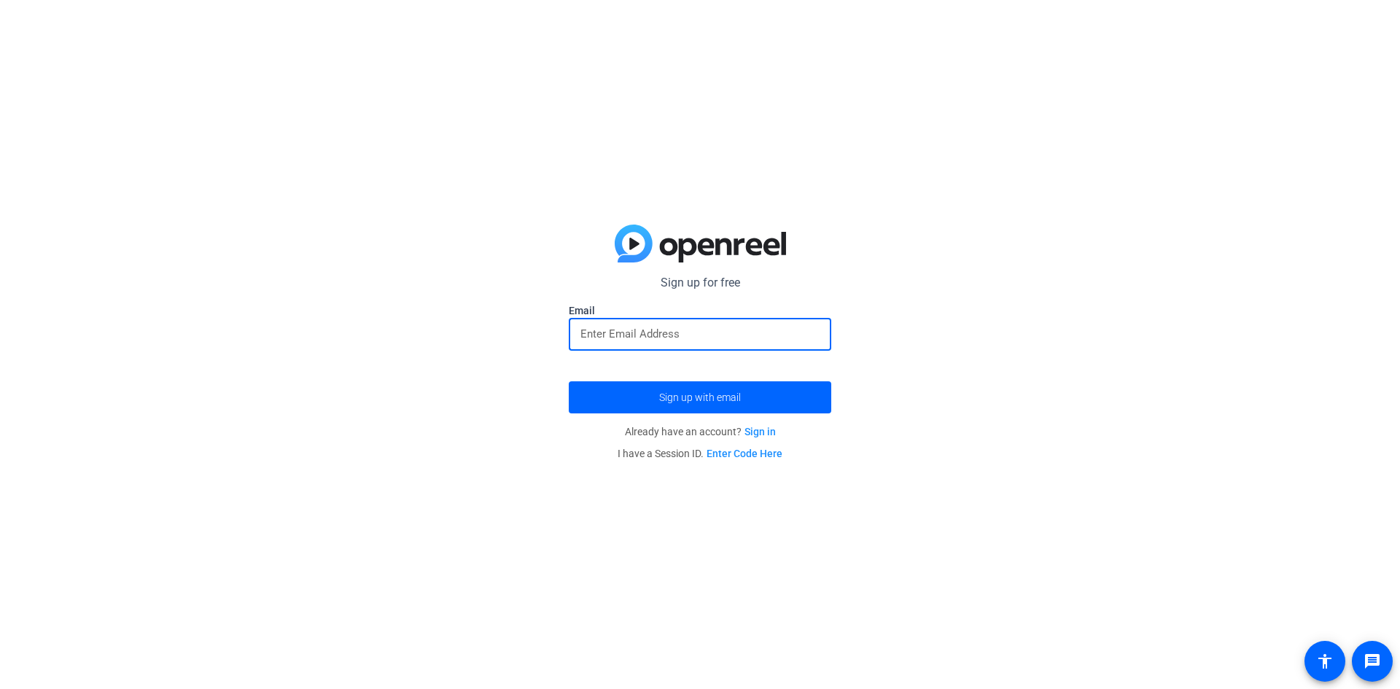
click at [643, 326] on input "email" at bounding box center [699, 333] width 239 height 17
click at [644, 326] on input "email" at bounding box center [699, 333] width 239 height 17
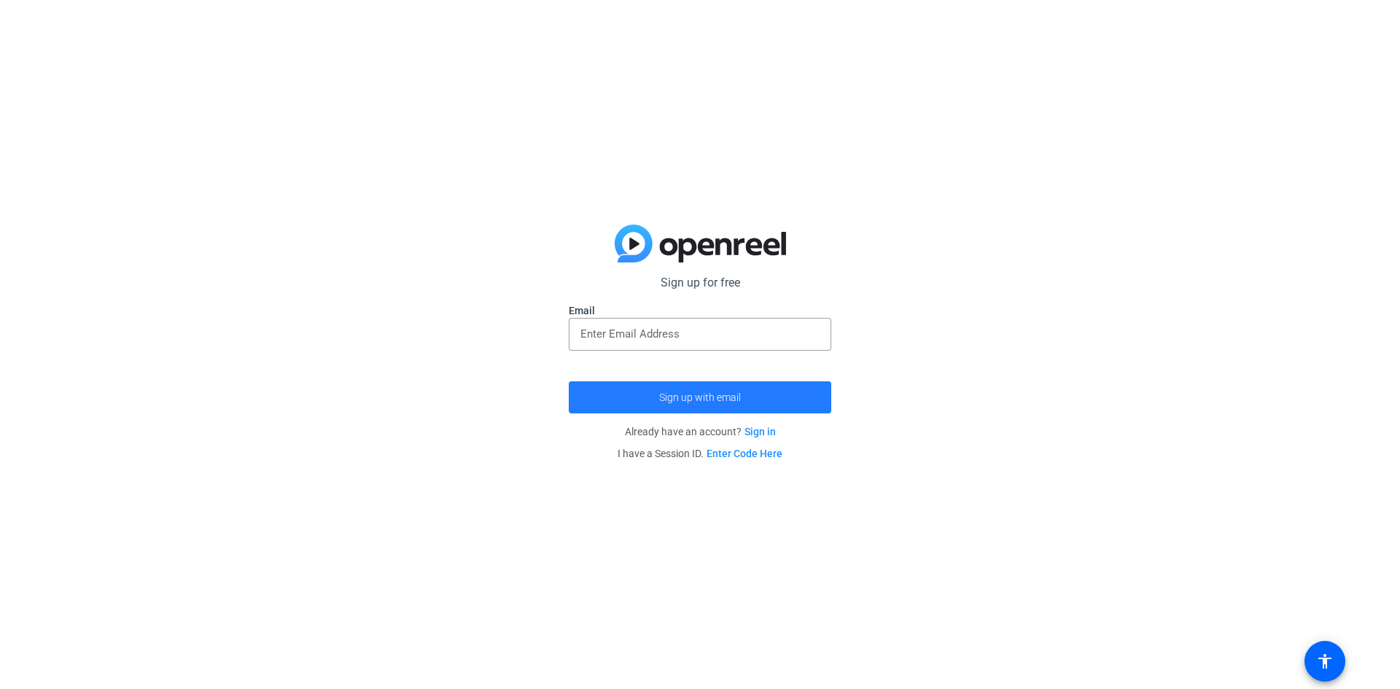
click at [728, 386] on span "submit" at bounding box center [700, 397] width 262 height 35
